Goal: Task Accomplishment & Management: Manage account settings

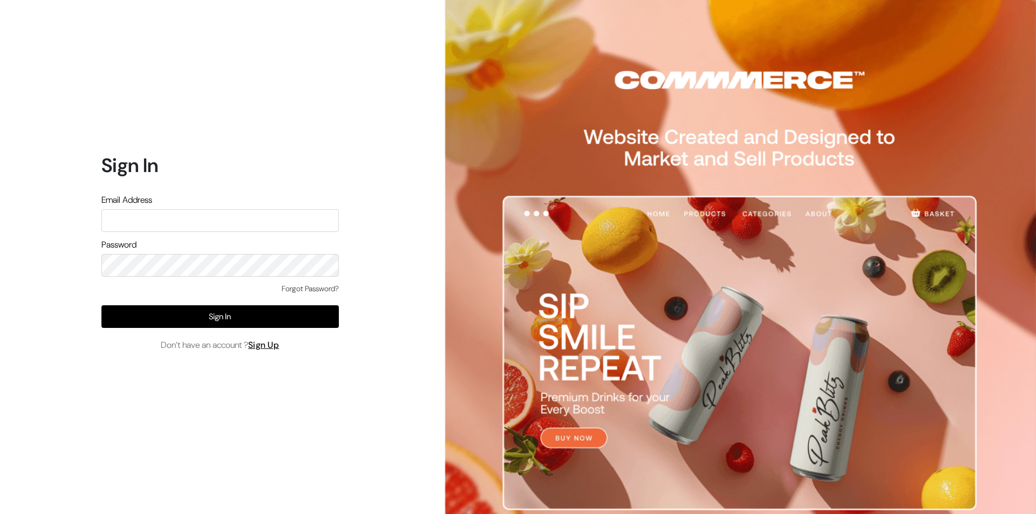
scroll to position [1883, 0]
type input "i"
type input "[EMAIL_ADDRESS][DOMAIN_NAME]"
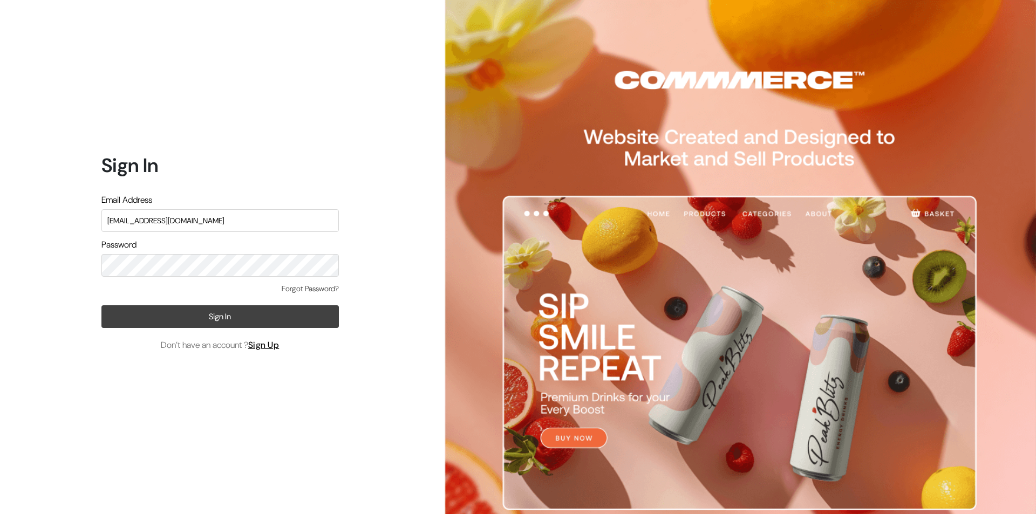
click at [231, 318] on button "Sign In" at bounding box center [219, 316] width 237 height 23
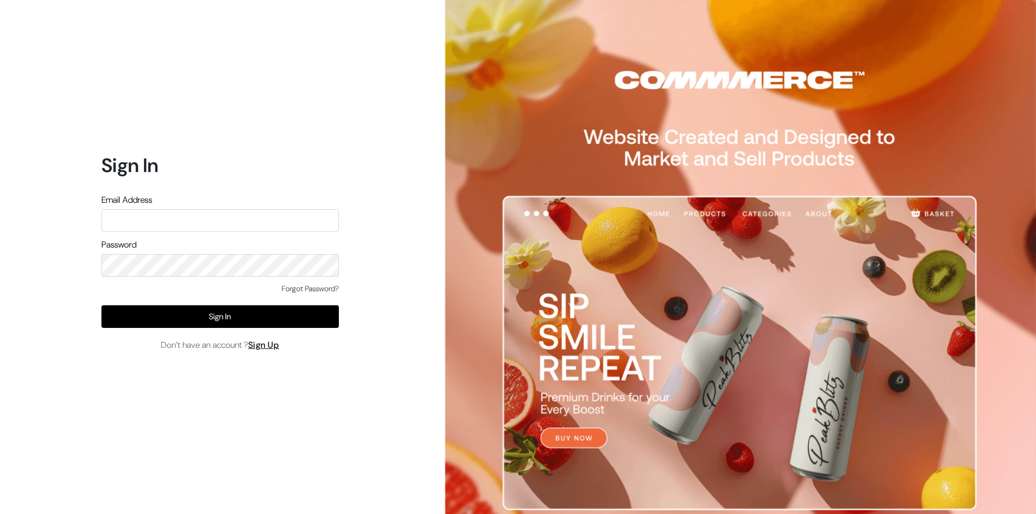
scroll to position [1883, 0]
type input "info@nprintgallery.com"
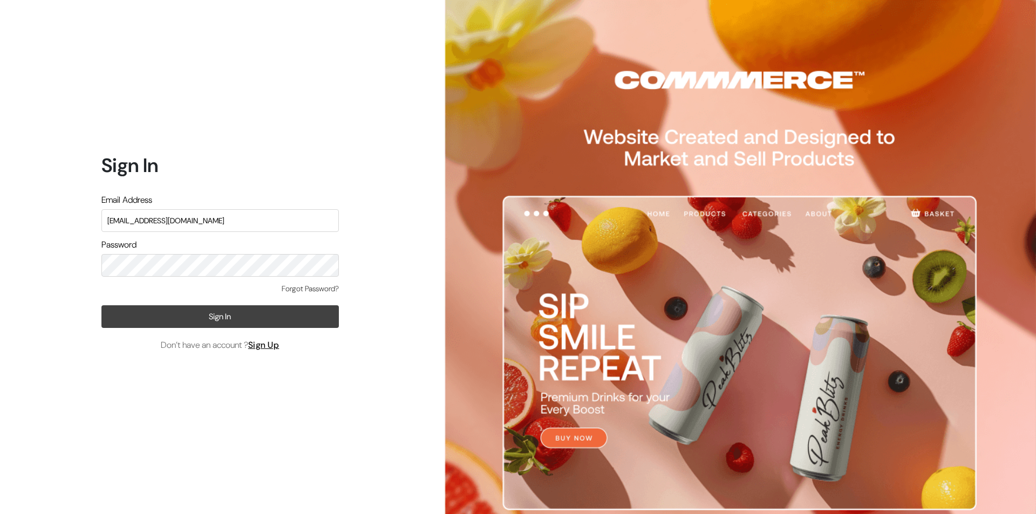
click at [220, 312] on button "Sign In" at bounding box center [219, 316] width 237 height 23
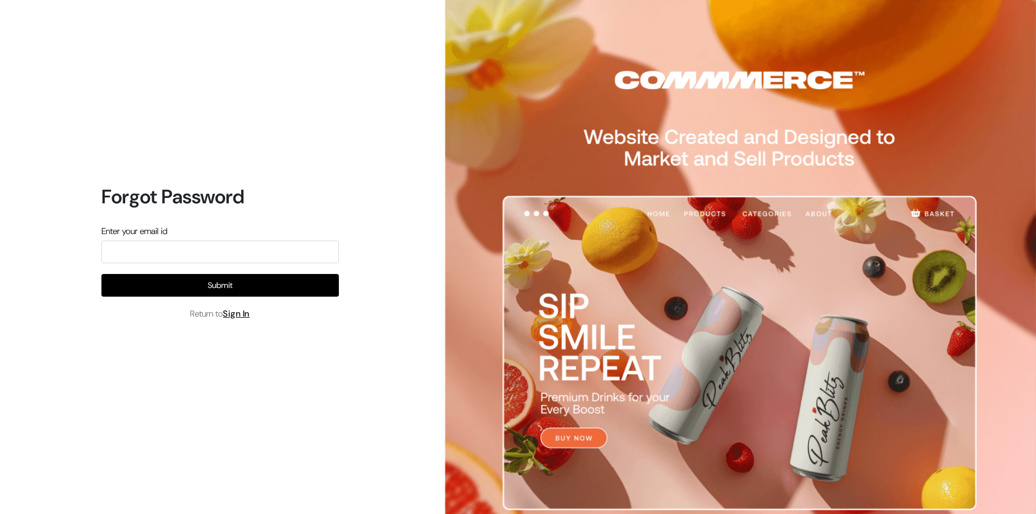
scroll to position [1883, 0]
type input "[EMAIL_ADDRESS][DOMAIN_NAME]"
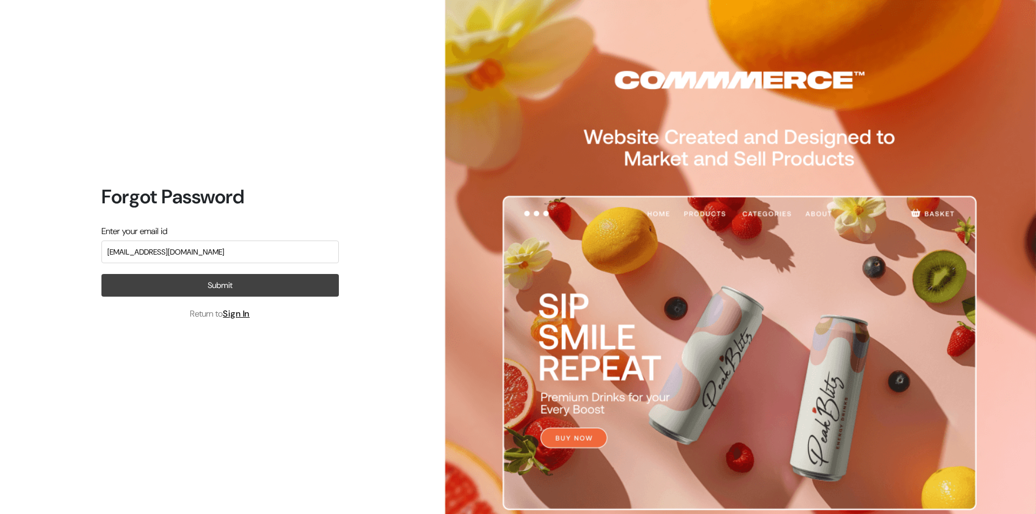
click at [215, 284] on button "Submit" at bounding box center [219, 285] width 237 height 23
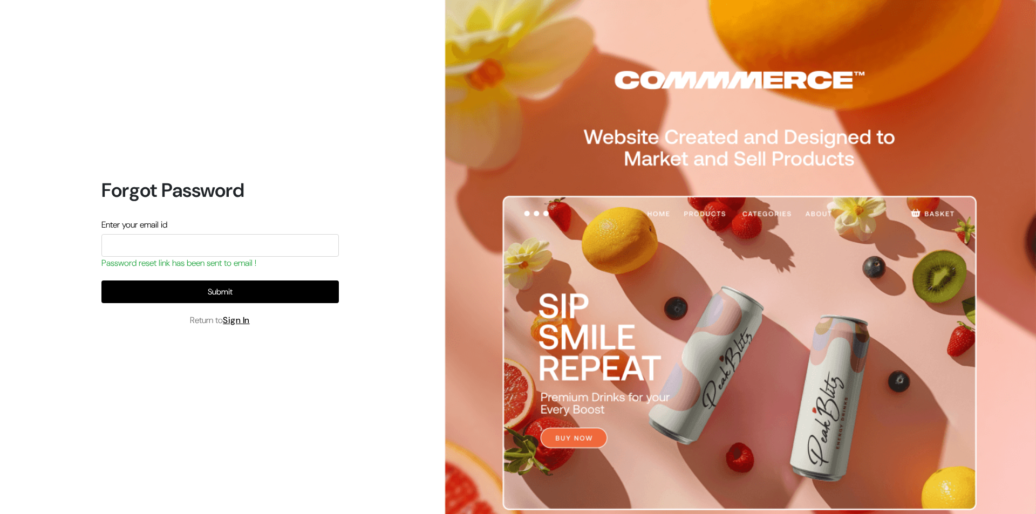
scroll to position [1883, 0]
click at [336, 363] on div "Forgot Password Enter your email id Password reset link has been sent to email …" at bounding box center [216, 257] width 432 height 514
